Goal: Task Accomplishment & Management: Use online tool/utility

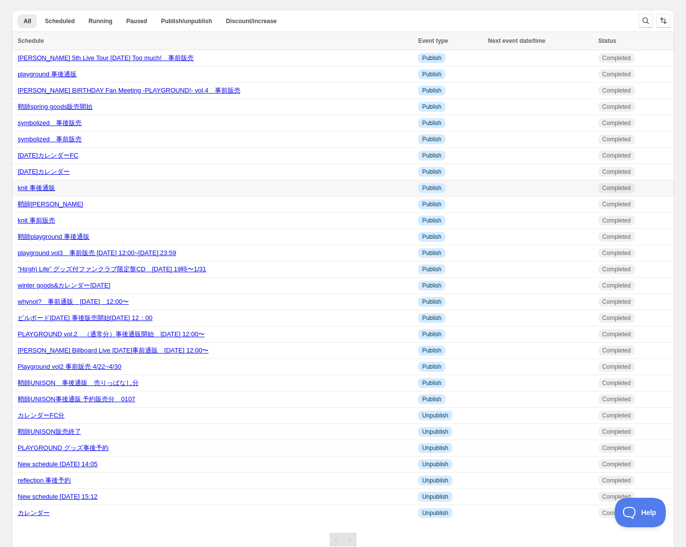
scroll to position [5, 0]
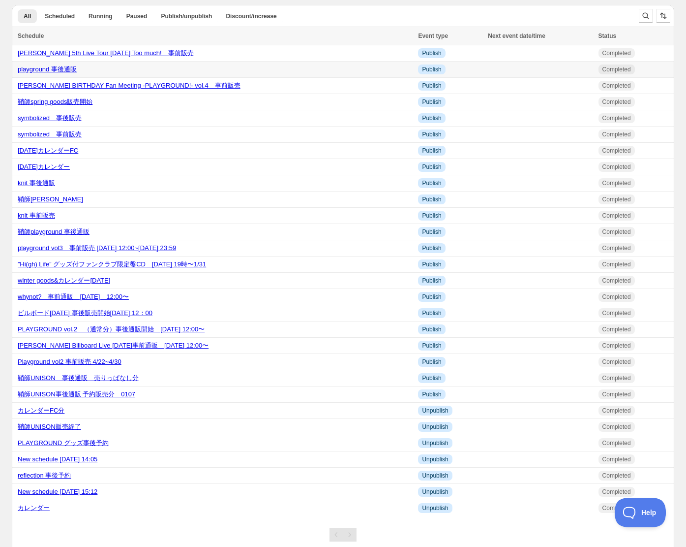
click at [56, 73] on link "playground 事後通販" at bounding box center [47, 68] width 59 height 7
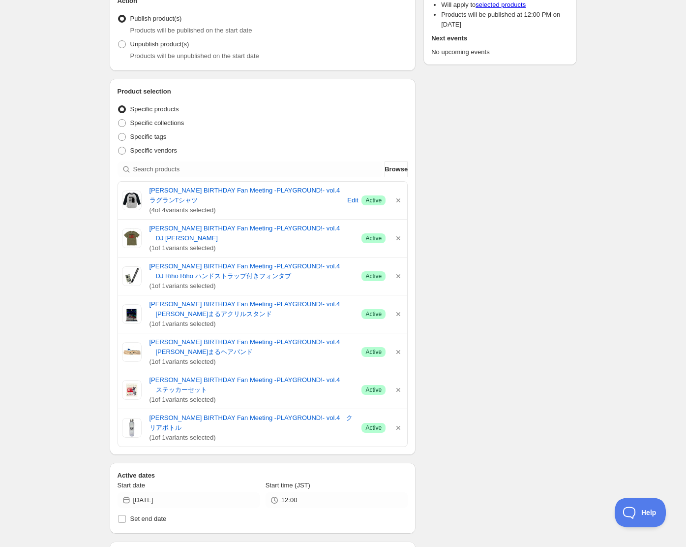
scroll to position [111, 0]
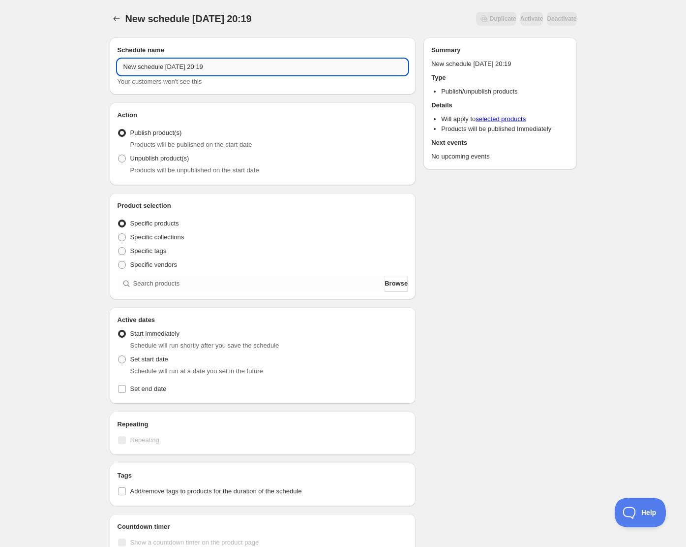
click at [257, 64] on input "New schedule [DATE] 20:19" at bounding box center [263, 67] width 291 height 16
drag, startPoint x: 257, startPoint y: 64, endPoint x: 95, endPoint y: 65, distance: 162.4
click at [57, 55] on div "New schedule [DATE] 20:19. This page is ready New schedule [DATE] 20:19 Duplica…" at bounding box center [343, 375] width 686 height 750
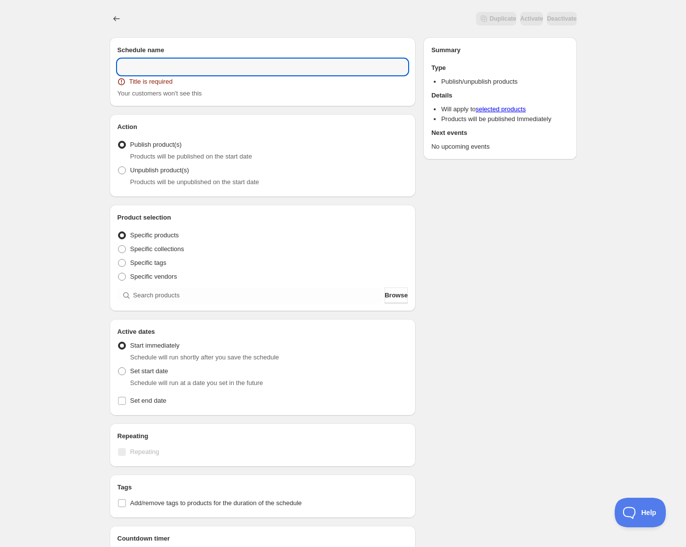
paste input "[PERSON_NAME] 5th Live Tour [DATE] Too much!"
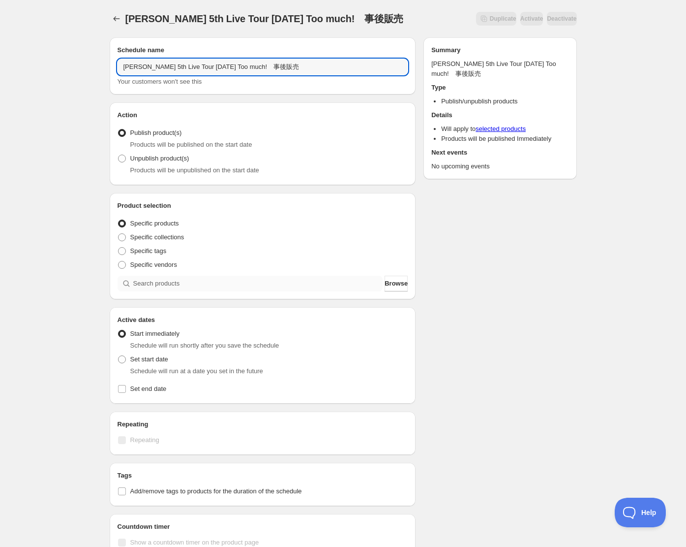
type input "[PERSON_NAME] 5th Live Tour [DATE] Too much!　事後販売"
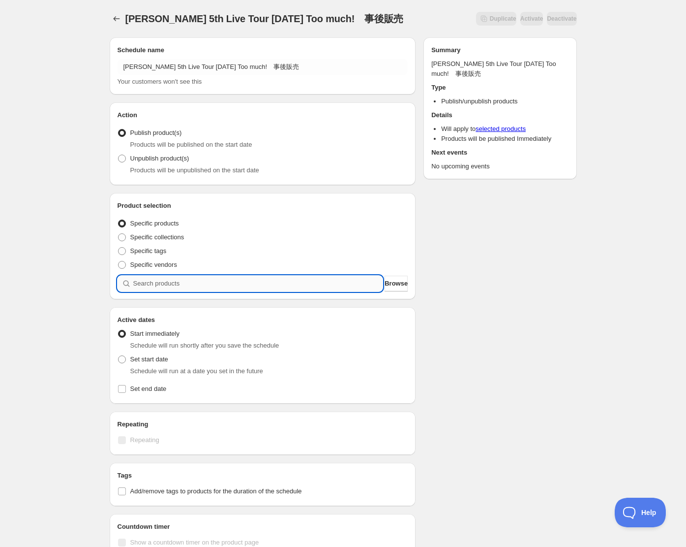
click at [172, 288] on input "search" at bounding box center [258, 284] width 250 height 16
paste input "search"
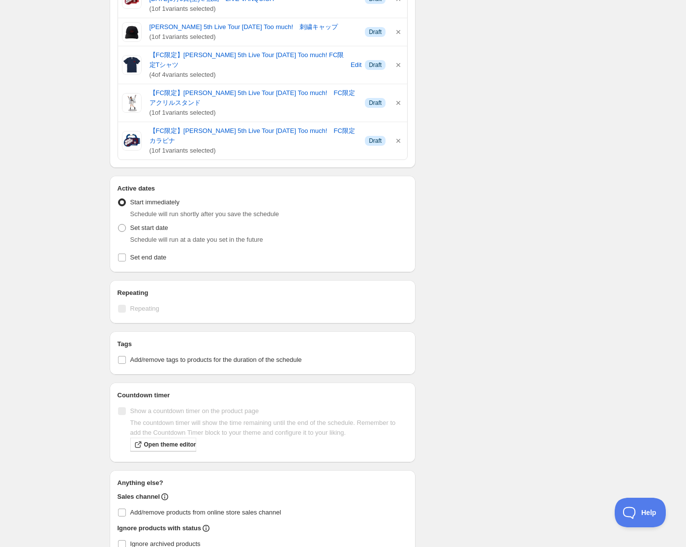
scroll to position [1276, 0]
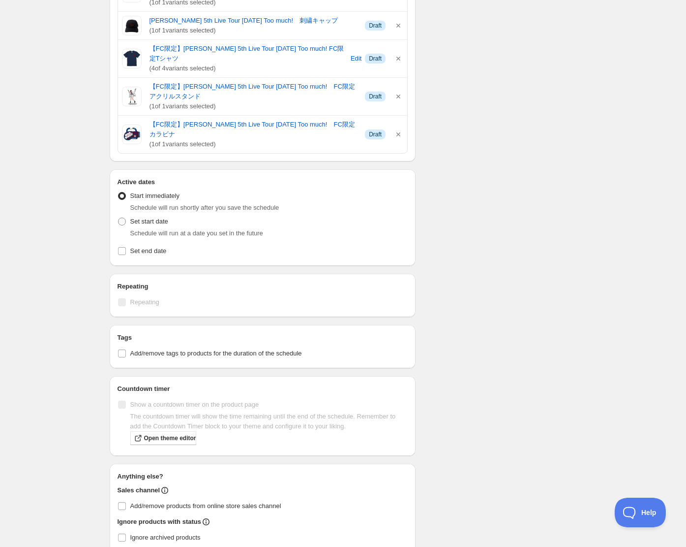
click at [146, 228] on div "Schedule will run at a date you set in the future" at bounding box center [269, 233] width 278 height 10
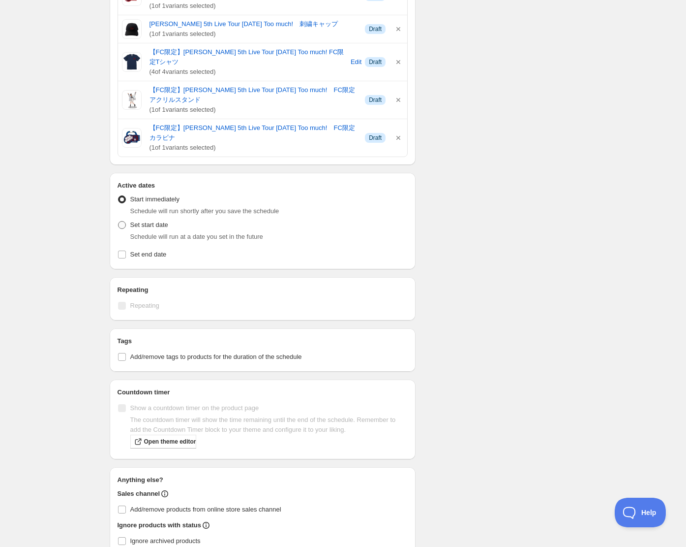
click at [133, 221] on span "Set start date" at bounding box center [149, 224] width 38 height 7
click at [119, 221] on input "Set start date" at bounding box center [118, 221] width 0 height 0
radio input "true"
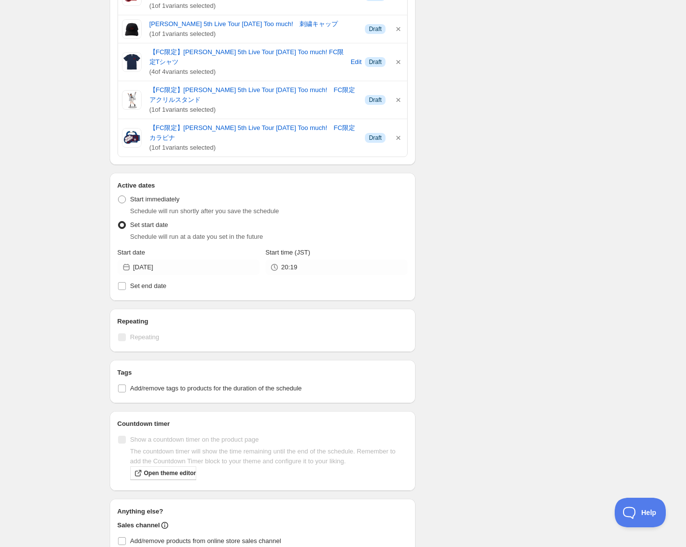
scroll to position [1275, 0]
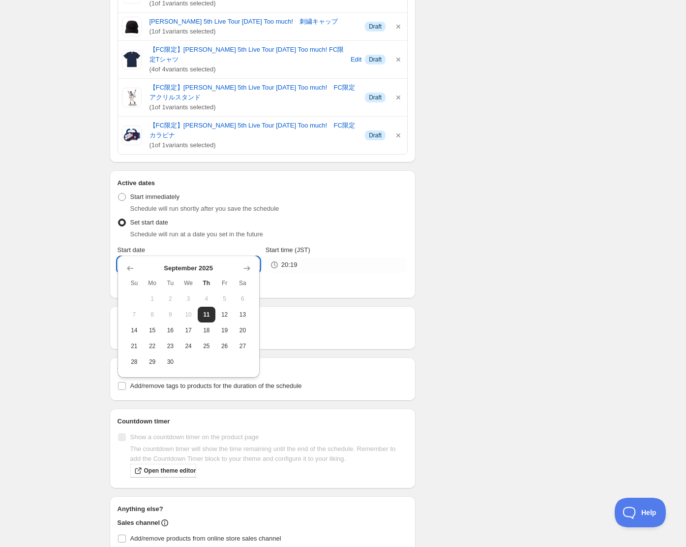
click at [201, 257] on input "[DATE]" at bounding box center [196, 265] width 126 height 16
click at [245, 310] on button "13" at bounding box center [243, 315] width 18 height 16
type input "[DATE]"
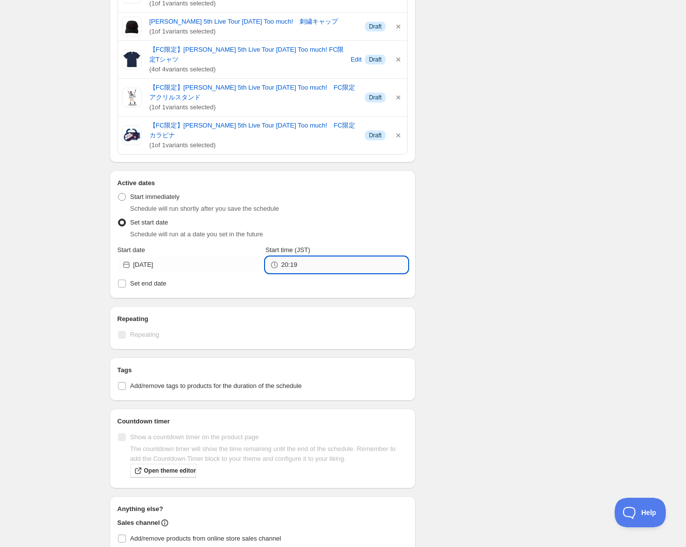
click at [309, 257] on input "20:19" at bounding box center [344, 265] width 126 height 16
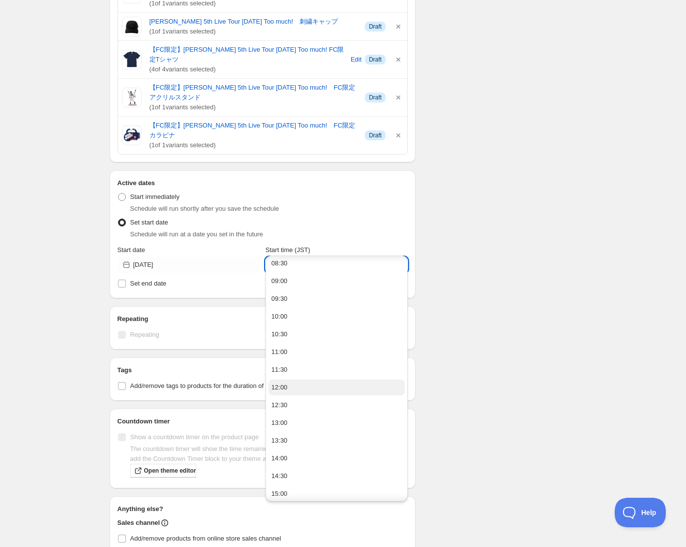
scroll to position [308, 0]
click at [279, 384] on div "12:00" at bounding box center [280, 383] width 16 height 10
type input "12:00"
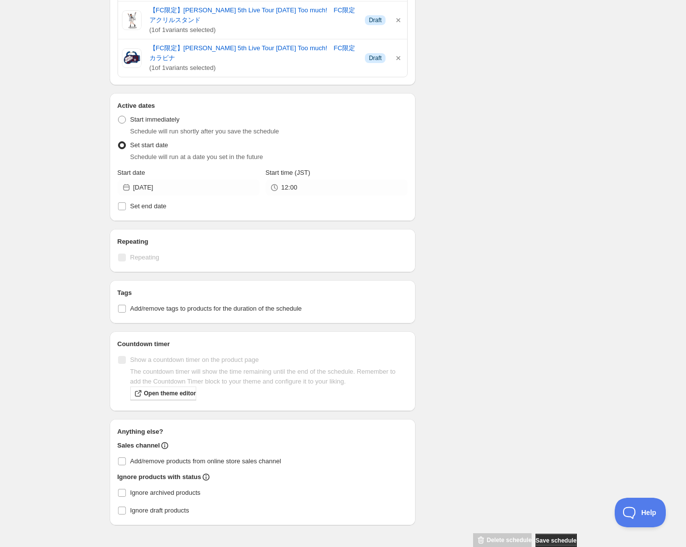
scroll to position [1329, 0]
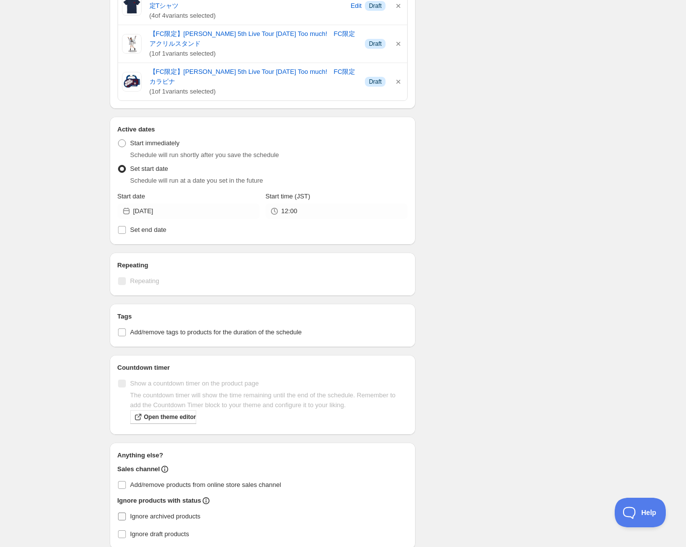
click at [120, 512] on input "Ignore archived products" at bounding box center [122, 516] width 8 height 8
checkbox input "true"
click at [119, 531] on input "Ignore draft products" at bounding box center [122, 535] width 8 height 8
checkbox input "true"
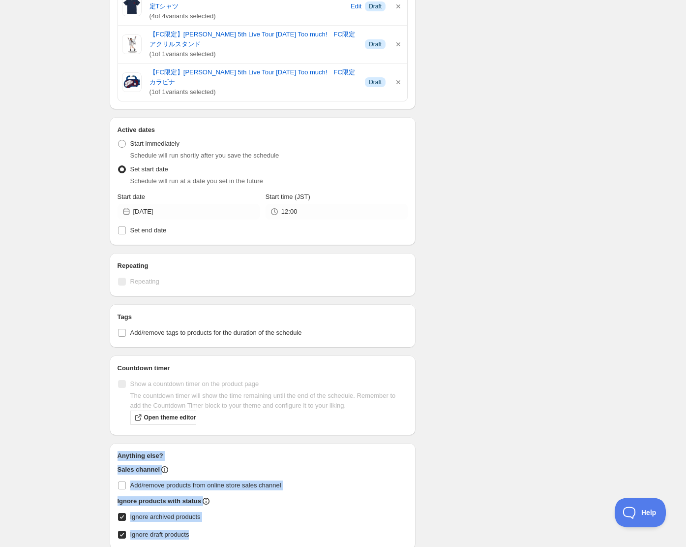
drag, startPoint x: 111, startPoint y: 432, endPoint x: 253, endPoint y: 512, distance: 163.1
click at [253, 514] on div "Anything else? Sales channel Add/remove products from online store sales channe…" at bounding box center [263, 496] width 307 height 106
copy div "Anything else? Sales channel Add/remove products from online store sales channe…"
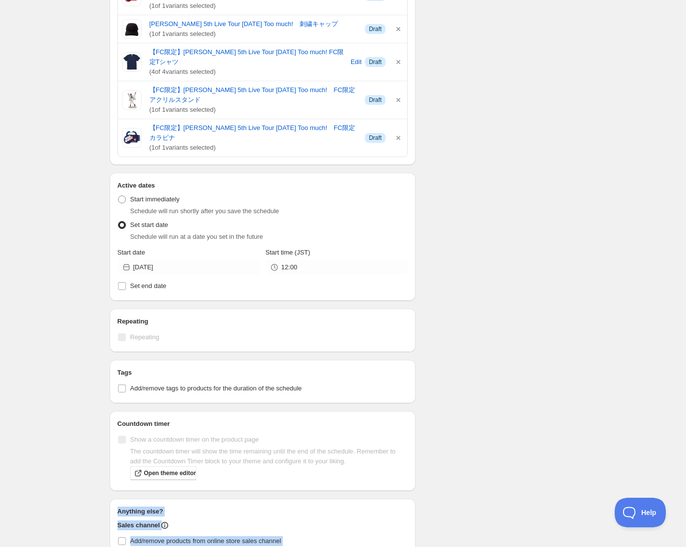
scroll to position [1352, 0]
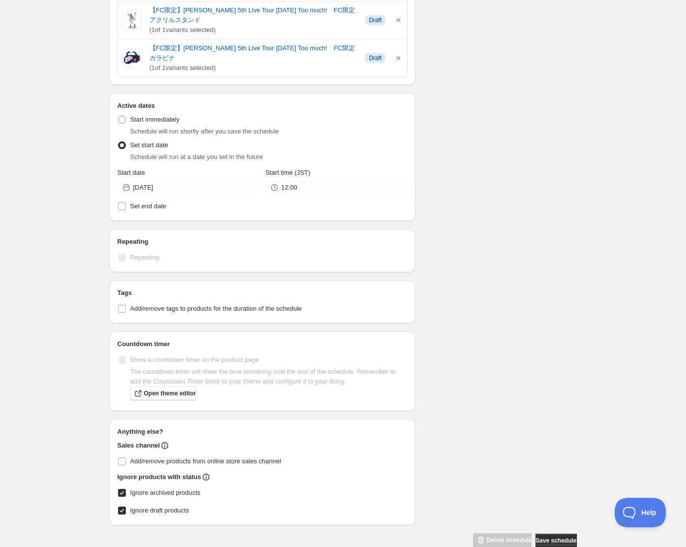
click at [399, 138] on div "Set start date Schedule will run at a date you set in the future" at bounding box center [263, 150] width 291 height 24
click at [545, 536] on span "Save schedule" at bounding box center [556, 540] width 41 height 8
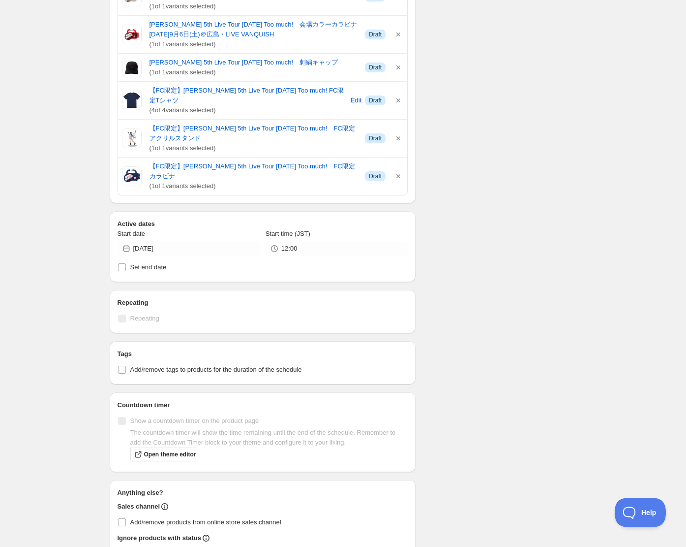
scroll to position [1295, 0]
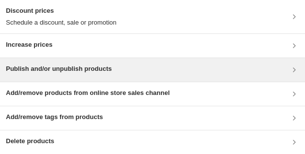
click at [94, 69] on h3 "Publish and/or unpublish products" at bounding box center [59, 69] width 106 height 10
click at [123, 65] on div "Publish and/or unpublish products" at bounding box center [152, 70] width 293 height 12
